Goal: Information Seeking & Learning: Learn about a topic

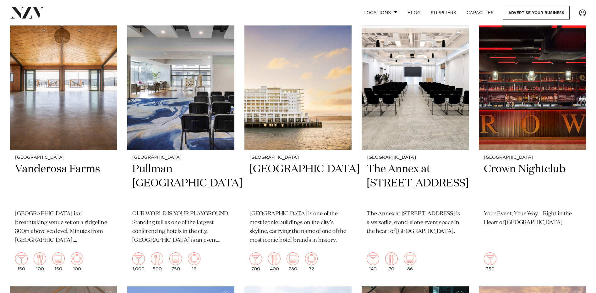
scroll to position [566, 0]
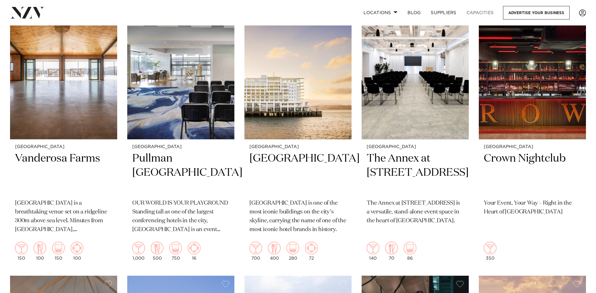
click at [482, 14] on link "Capacities" at bounding box center [480, 13] width 37 height 14
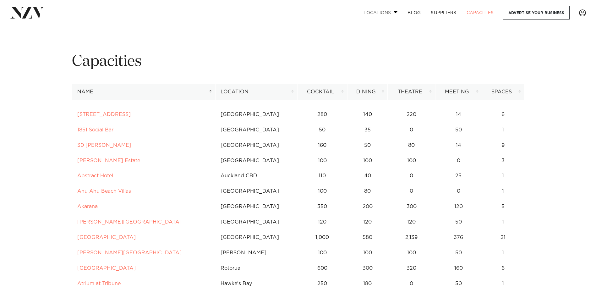
click at [395, 14] on link "Locations" at bounding box center [381, 13] width 44 height 14
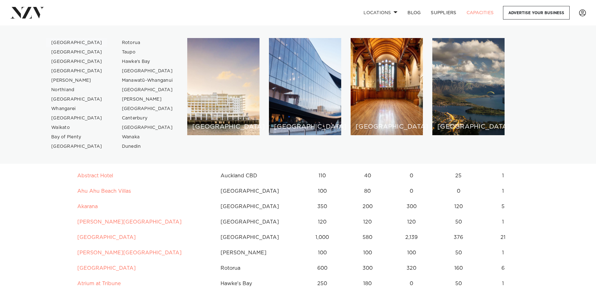
click at [64, 44] on link "[GEOGRAPHIC_DATA]" at bounding box center [76, 42] width 61 height 9
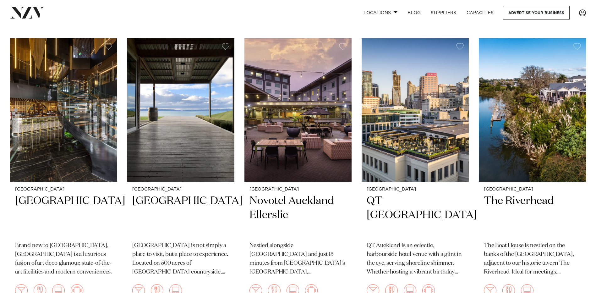
scroll to position [534, 0]
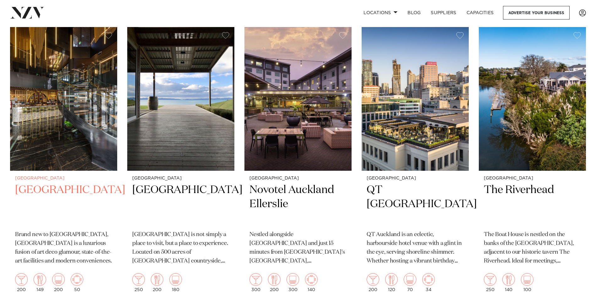
click at [49, 189] on h2 "SOHO Hotel Auckland" at bounding box center [63, 204] width 97 height 42
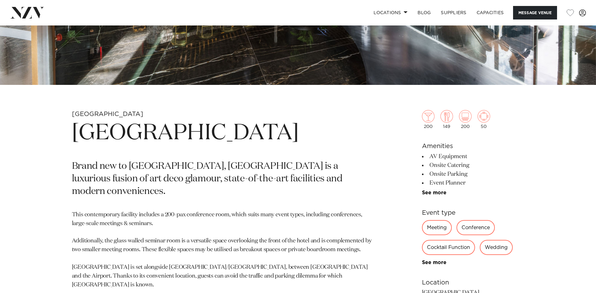
scroll to position [440, 0]
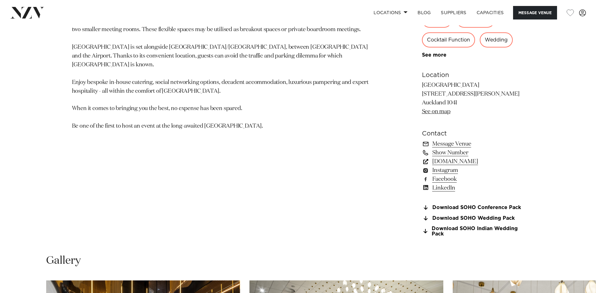
click at [478, 158] on link "www.soholuxuryhotels.com" at bounding box center [473, 161] width 102 height 9
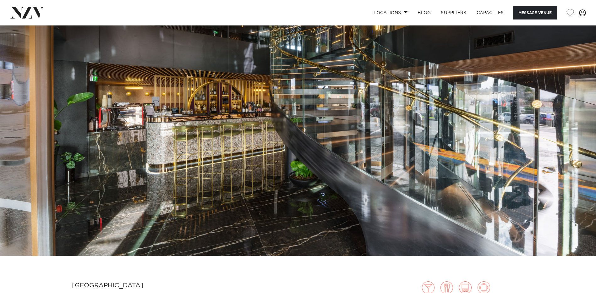
scroll to position [0, 0]
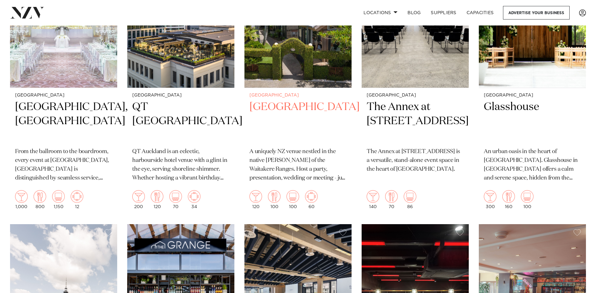
scroll to position [628, 0]
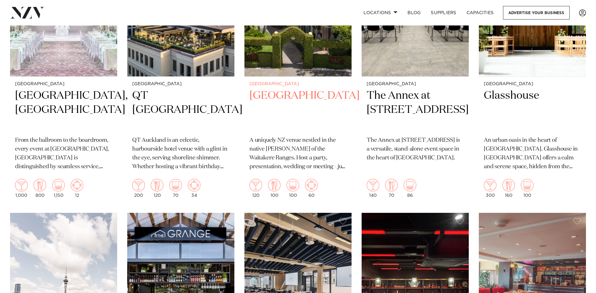
click at [292, 136] on p "A uniquely NZ venue nestled in the native bush of the Waitakere Ranges. Host a …" at bounding box center [297, 153] width 97 height 35
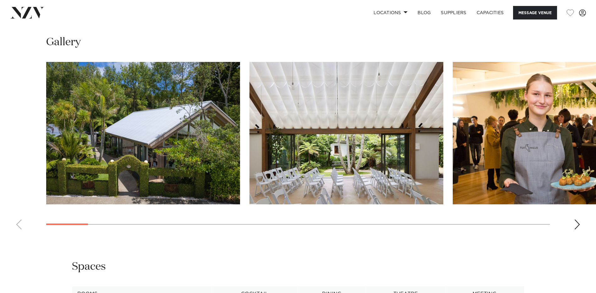
scroll to position [754, 0]
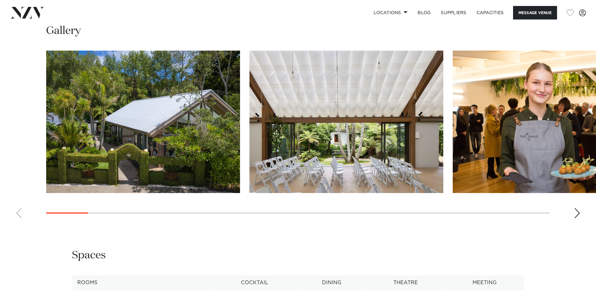
click at [575, 208] on div "Next slide" at bounding box center [577, 213] width 6 height 10
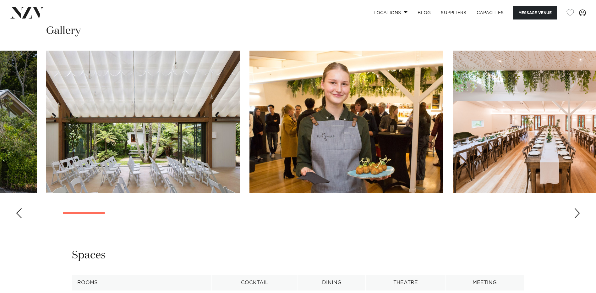
click at [575, 208] on div "Next slide" at bounding box center [577, 213] width 6 height 10
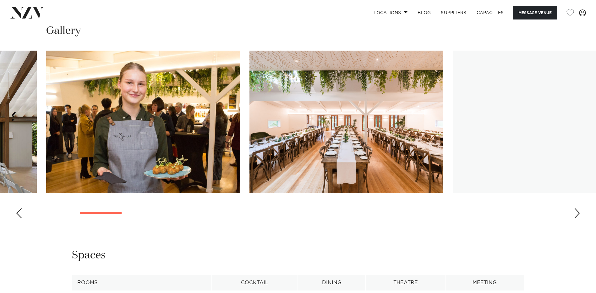
click at [575, 208] on div "Next slide" at bounding box center [577, 213] width 6 height 10
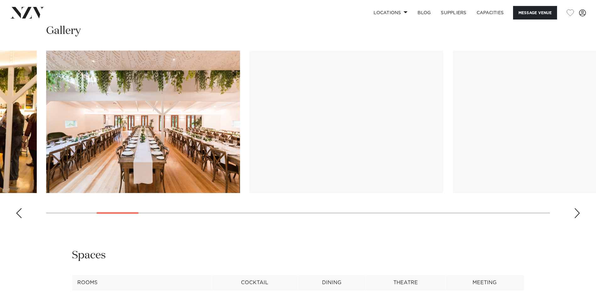
click at [575, 208] on div "Next slide" at bounding box center [577, 213] width 6 height 10
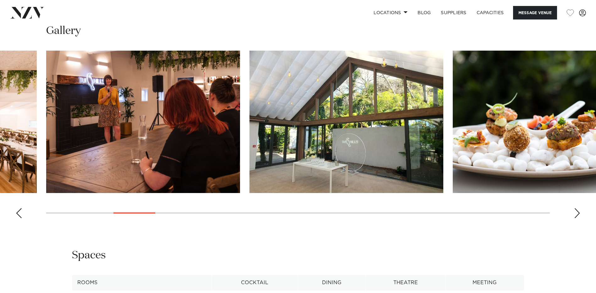
click at [575, 208] on div "Next slide" at bounding box center [577, 213] width 6 height 10
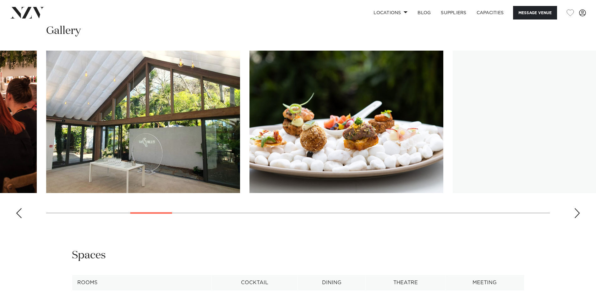
click at [575, 208] on div "Next slide" at bounding box center [577, 213] width 6 height 10
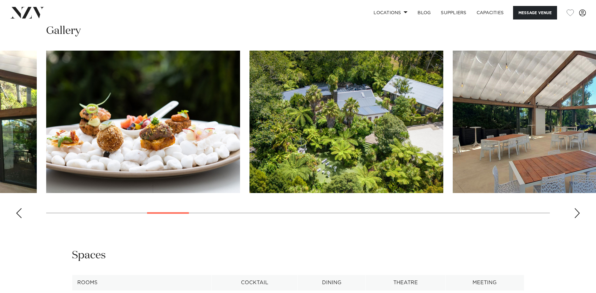
click at [575, 208] on div "Next slide" at bounding box center [577, 213] width 6 height 10
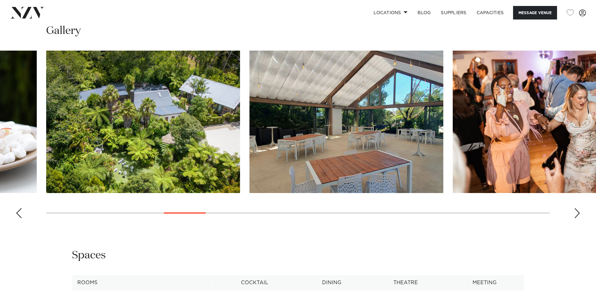
click at [575, 208] on div "Next slide" at bounding box center [577, 213] width 6 height 10
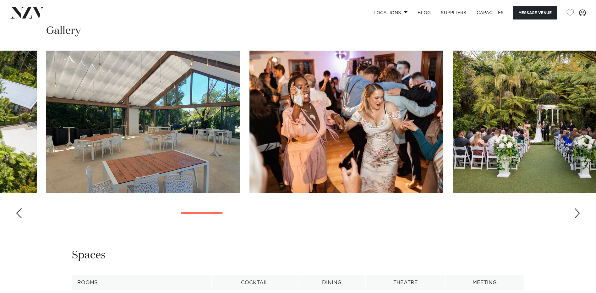
click at [575, 208] on div "Next slide" at bounding box center [577, 213] width 6 height 10
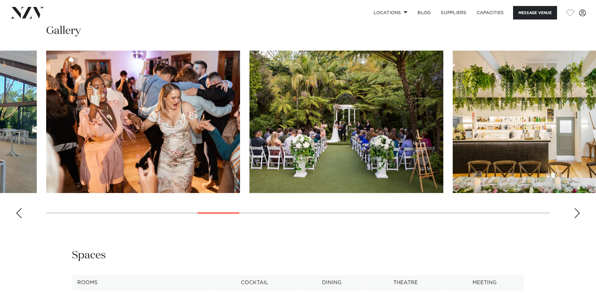
click at [575, 208] on div "Next slide" at bounding box center [577, 213] width 6 height 10
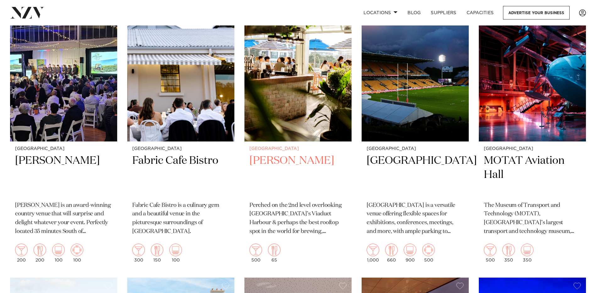
scroll to position [2828, 0]
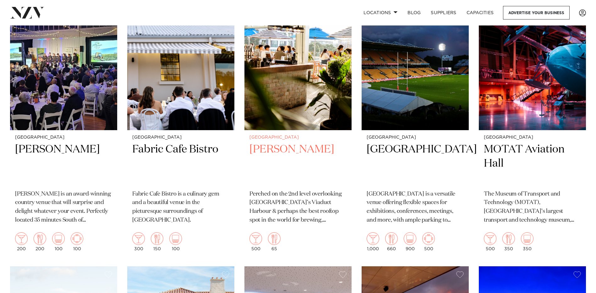
click at [289, 197] on p "Perched on the 2nd level overlooking [GEOGRAPHIC_DATA]’s Viaduct Harbour & perh…" at bounding box center [297, 207] width 97 height 35
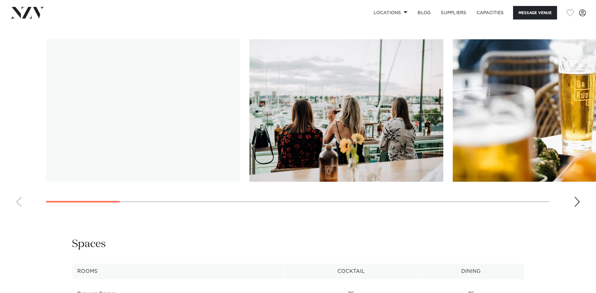
scroll to position [660, 0]
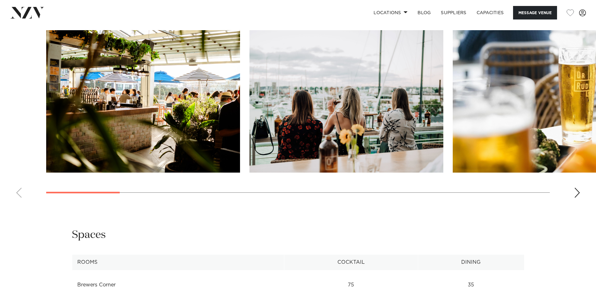
click at [579, 195] on div "Next slide" at bounding box center [577, 193] width 6 height 10
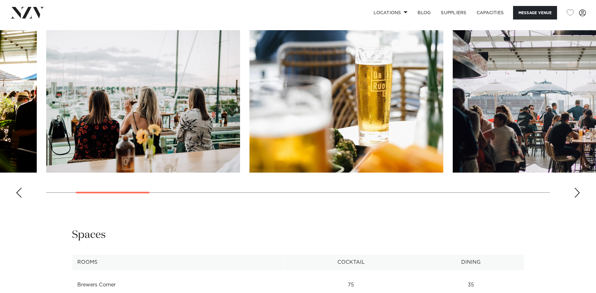
click at [579, 195] on div "Next slide" at bounding box center [577, 193] width 6 height 10
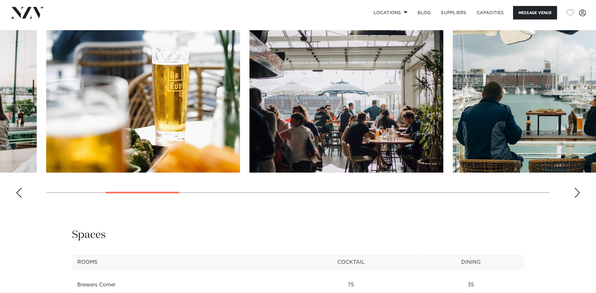
click at [579, 195] on div "Next slide" at bounding box center [577, 193] width 6 height 10
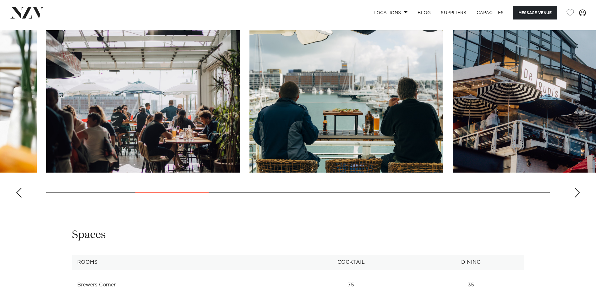
click at [579, 195] on div "Next slide" at bounding box center [577, 193] width 6 height 10
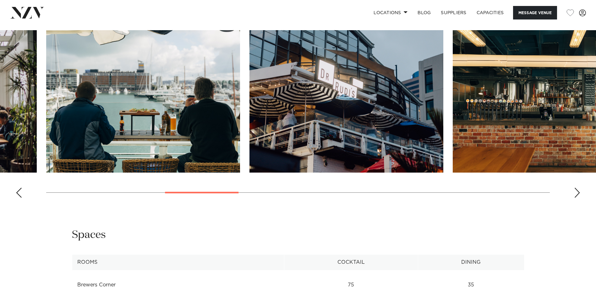
click at [579, 195] on div "Next slide" at bounding box center [577, 193] width 6 height 10
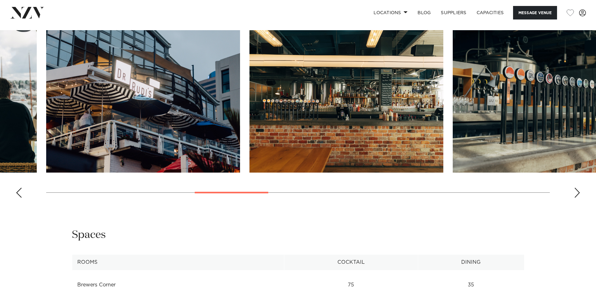
click at [579, 195] on div "Next slide" at bounding box center [577, 193] width 6 height 10
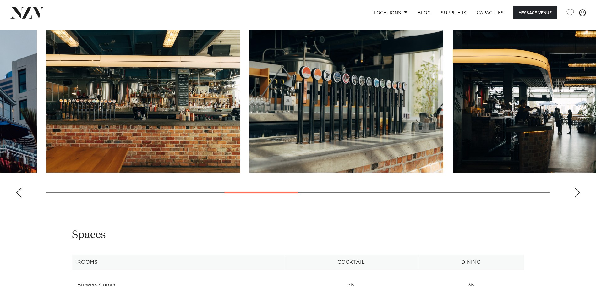
click at [579, 195] on div "Next slide" at bounding box center [577, 193] width 6 height 10
